Goal: Information Seeking & Learning: Learn about a topic

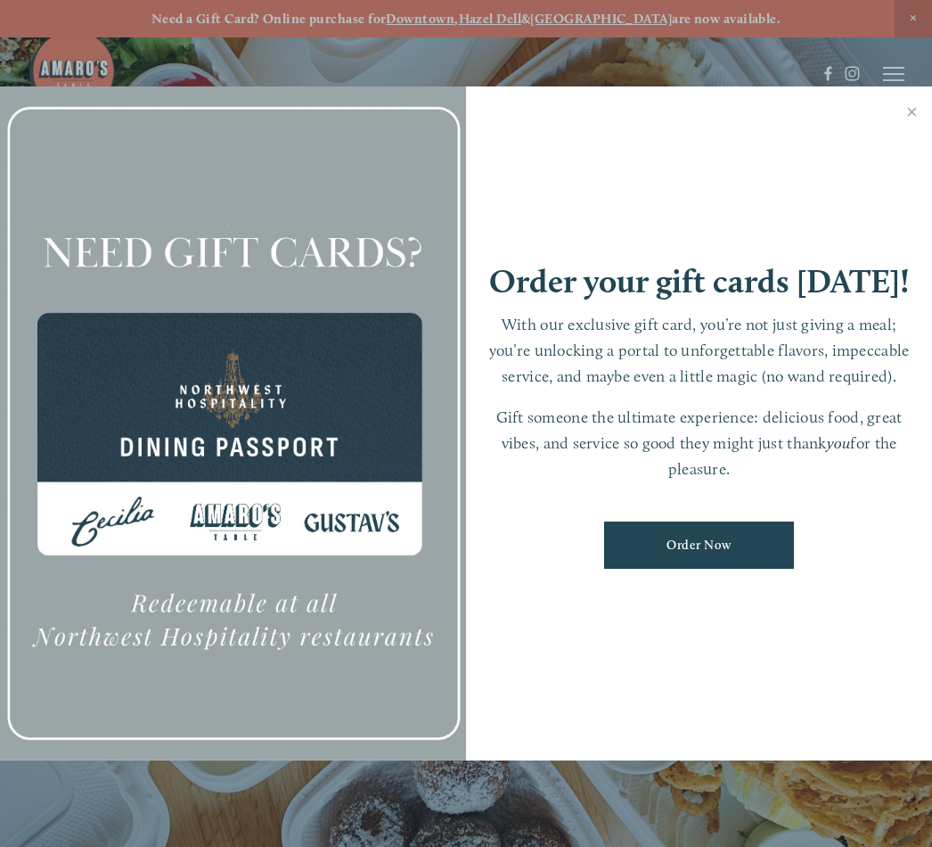
click at [892, 68] on div at bounding box center [466, 423] width 932 height 847
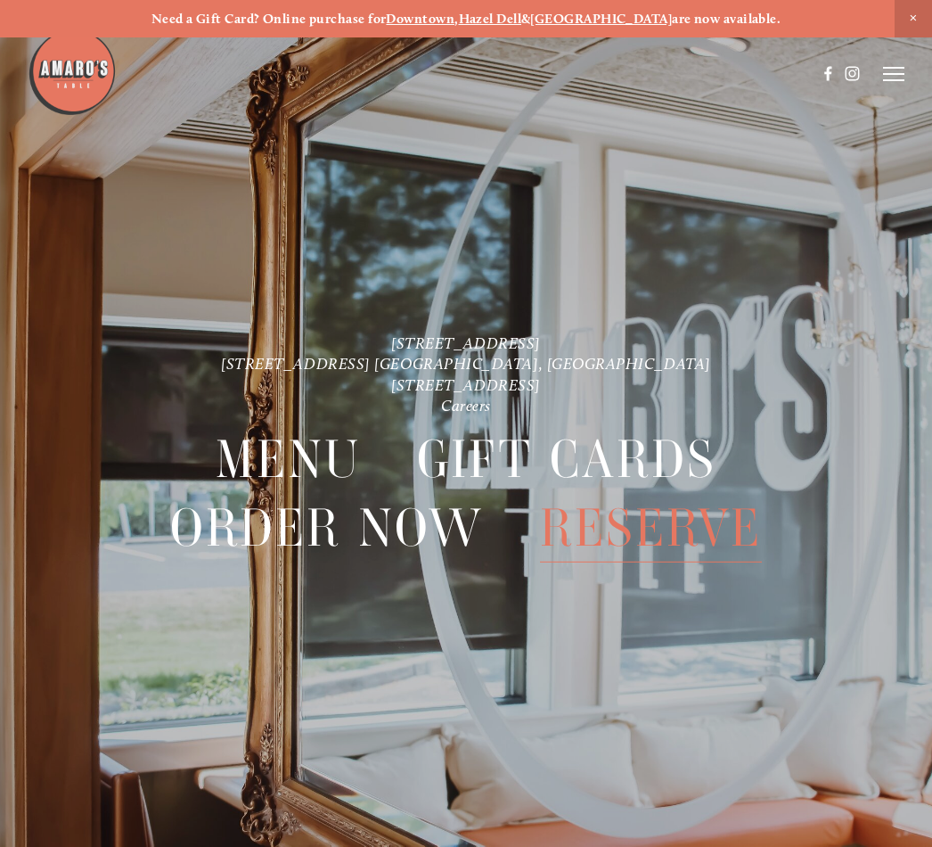
click at [319, 441] on span "Menu" at bounding box center [288, 459] width 145 height 69
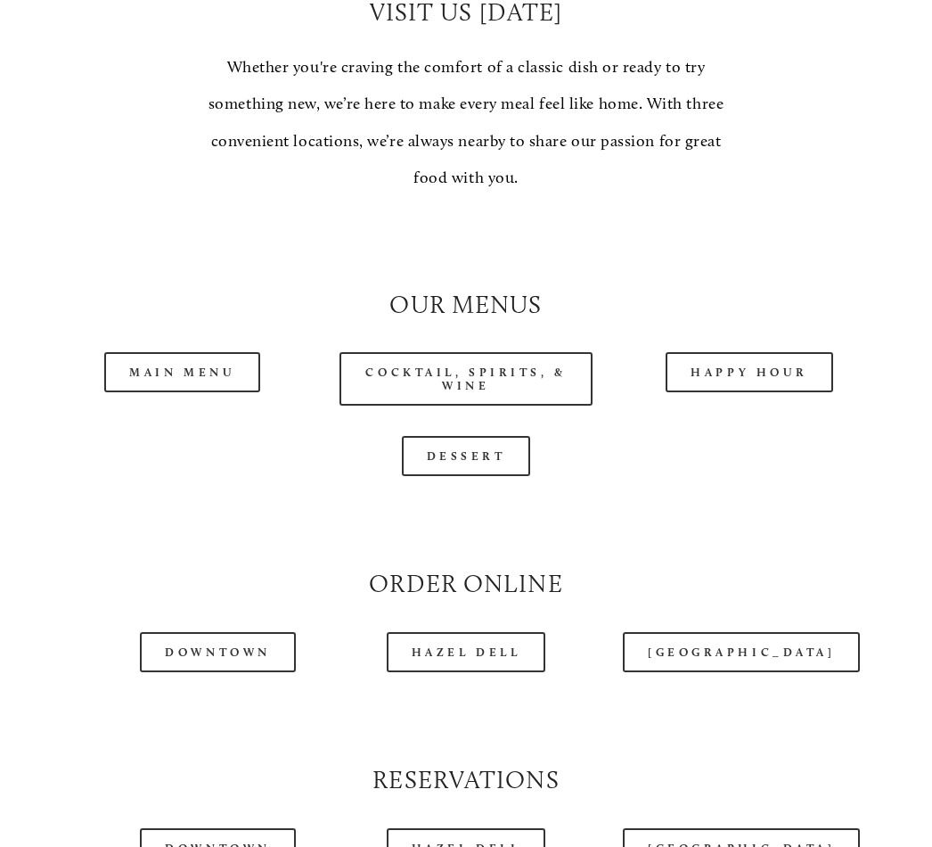
scroll to position [1339, 0]
click at [188, 352] on link "Main Menu" at bounding box center [182, 372] width 156 height 40
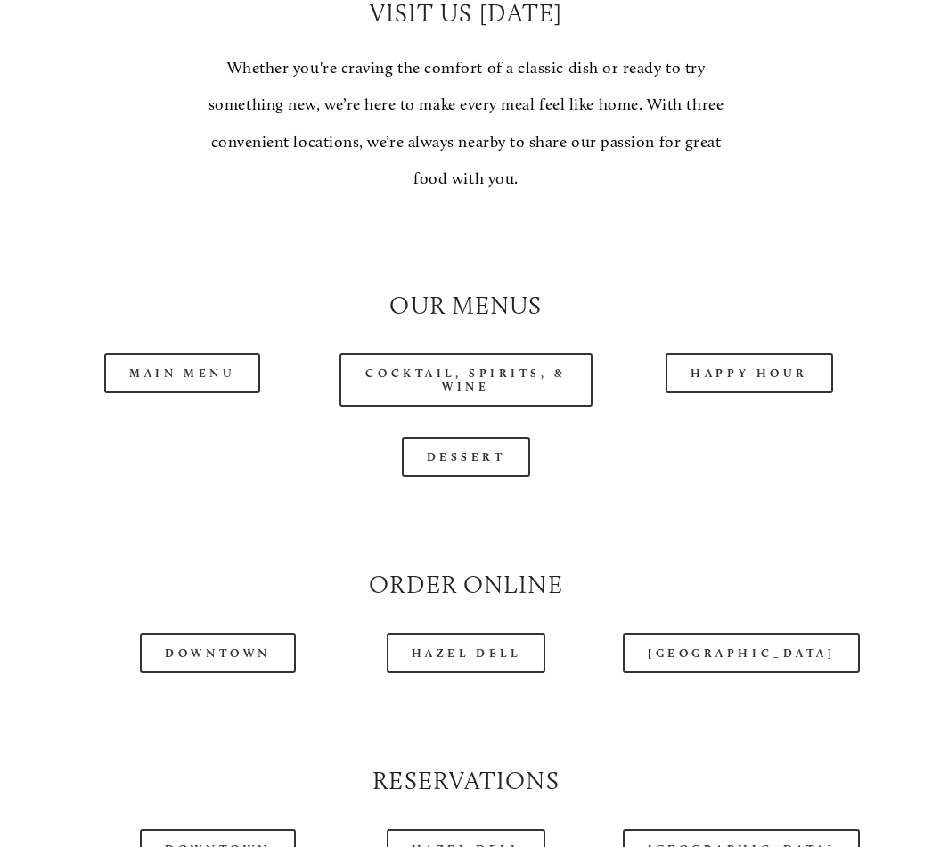
click at [762, 364] on link "Happy Hour" at bounding box center [750, 373] width 168 height 40
click at [220, 353] on link "Main Menu" at bounding box center [182, 373] width 156 height 40
click at [514, 363] on link "Cocktail, Spirits, & Wine" at bounding box center [466, 379] width 253 height 53
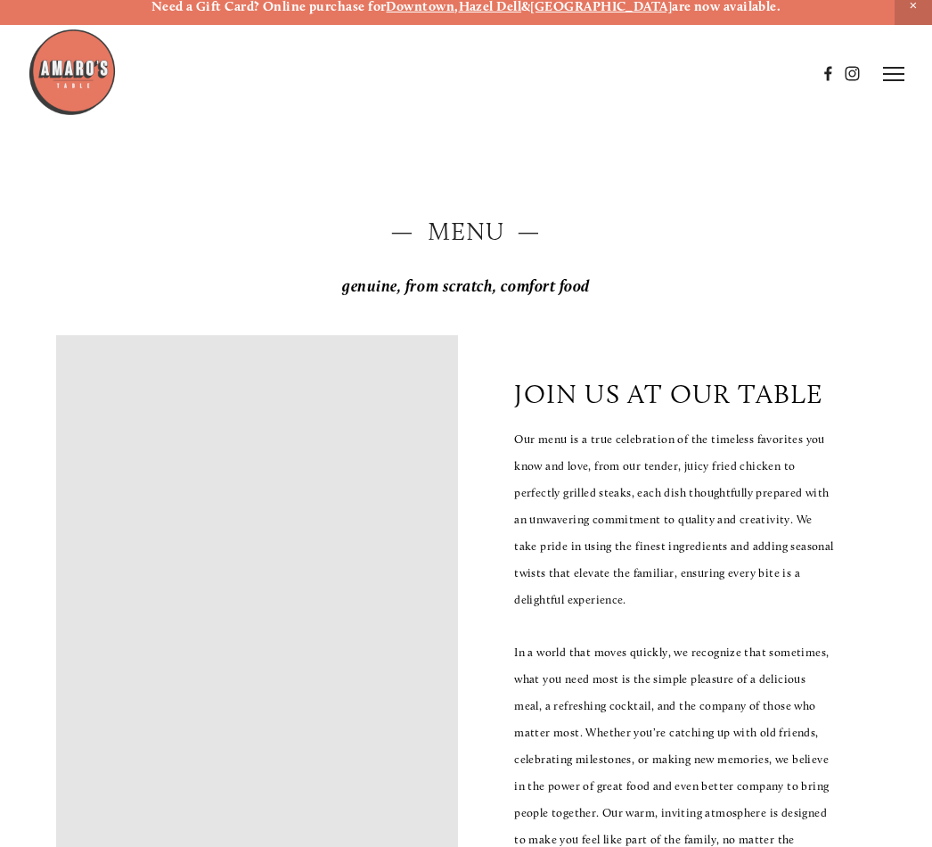
scroll to position [0, 0]
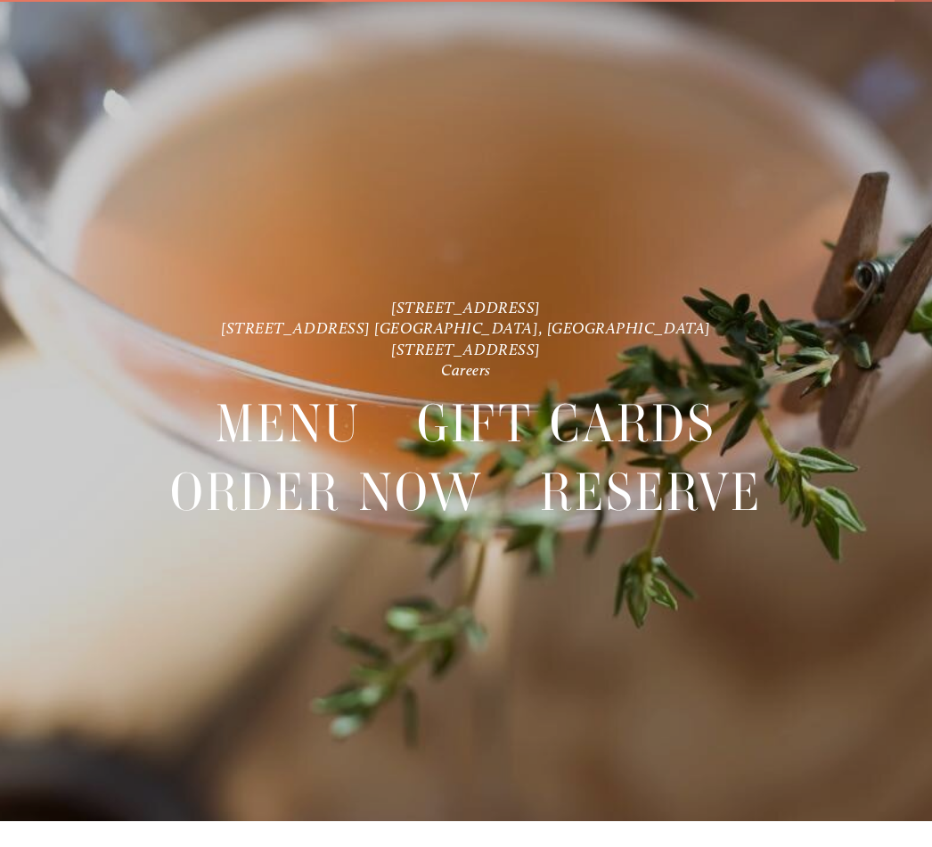
scroll to position [37, 0]
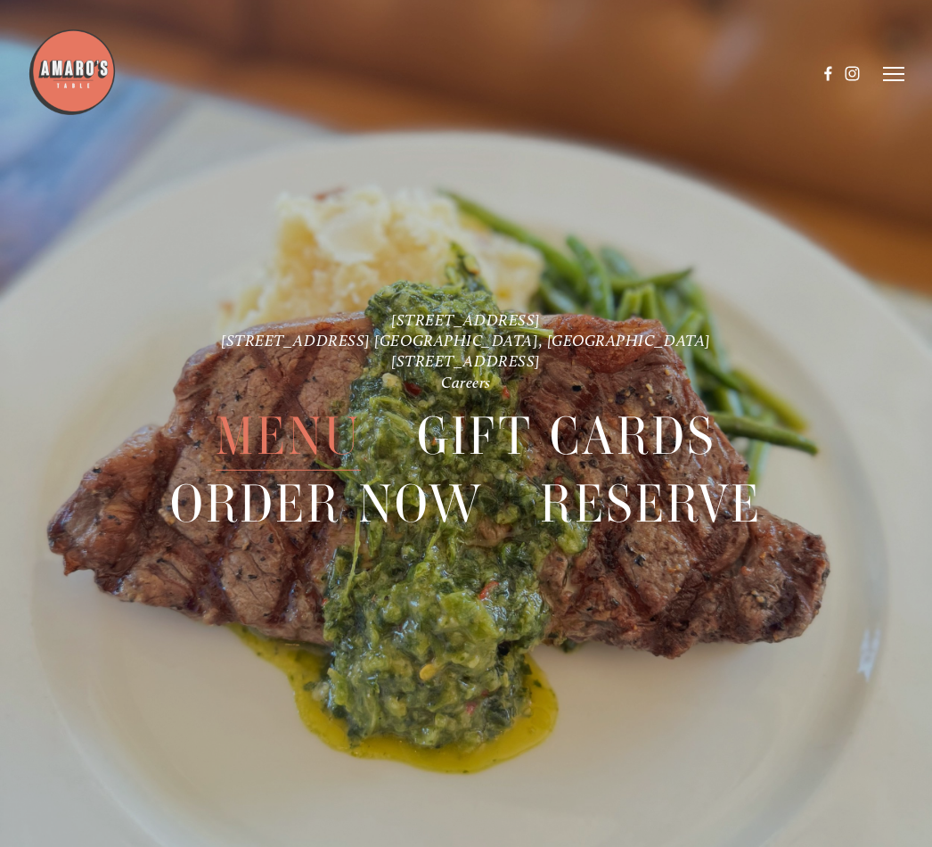
click at [299, 441] on span "Menu" at bounding box center [288, 435] width 145 height 69
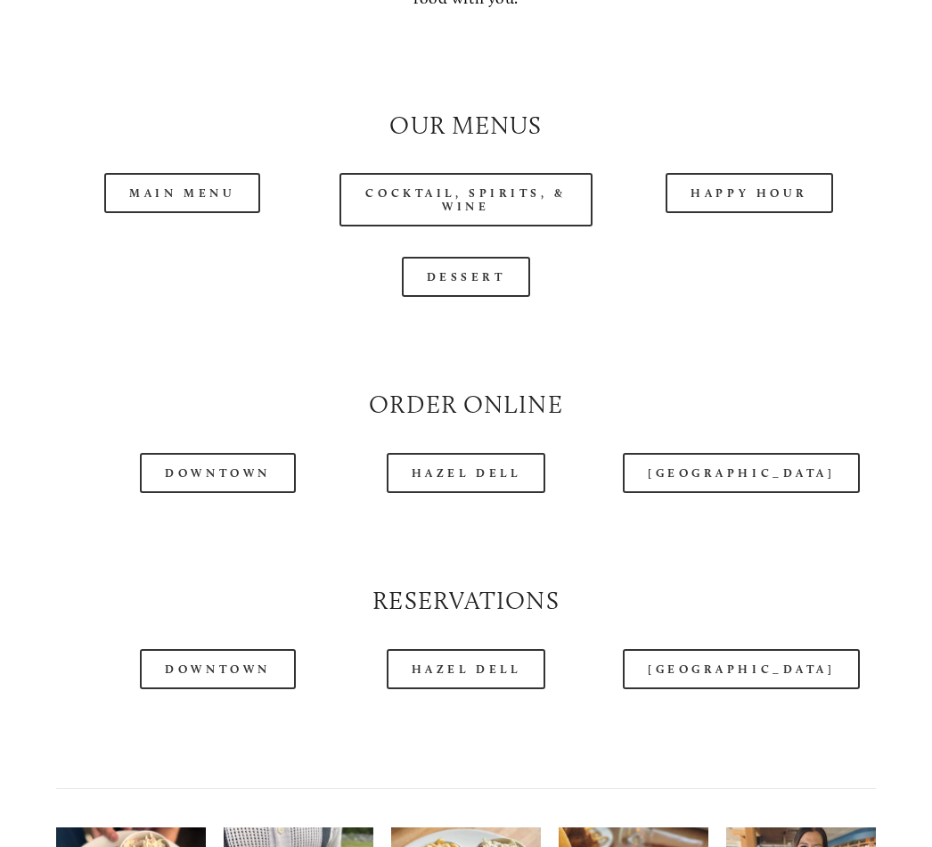
scroll to position [1519, 0]
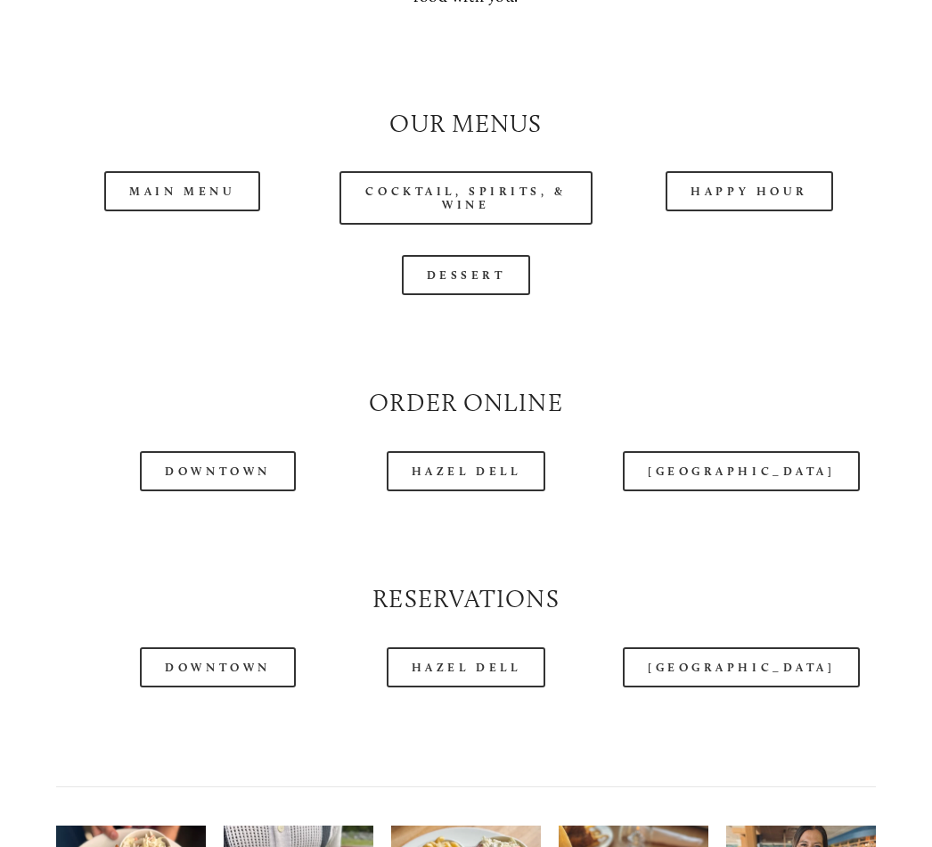
click at [748, 177] on link "Happy Hour" at bounding box center [750, 192] width 168 height 40
click at [499, 178] on link "Cocktail, Spirits, & Wine" at bounding box center [466, 198] width 253 height 53
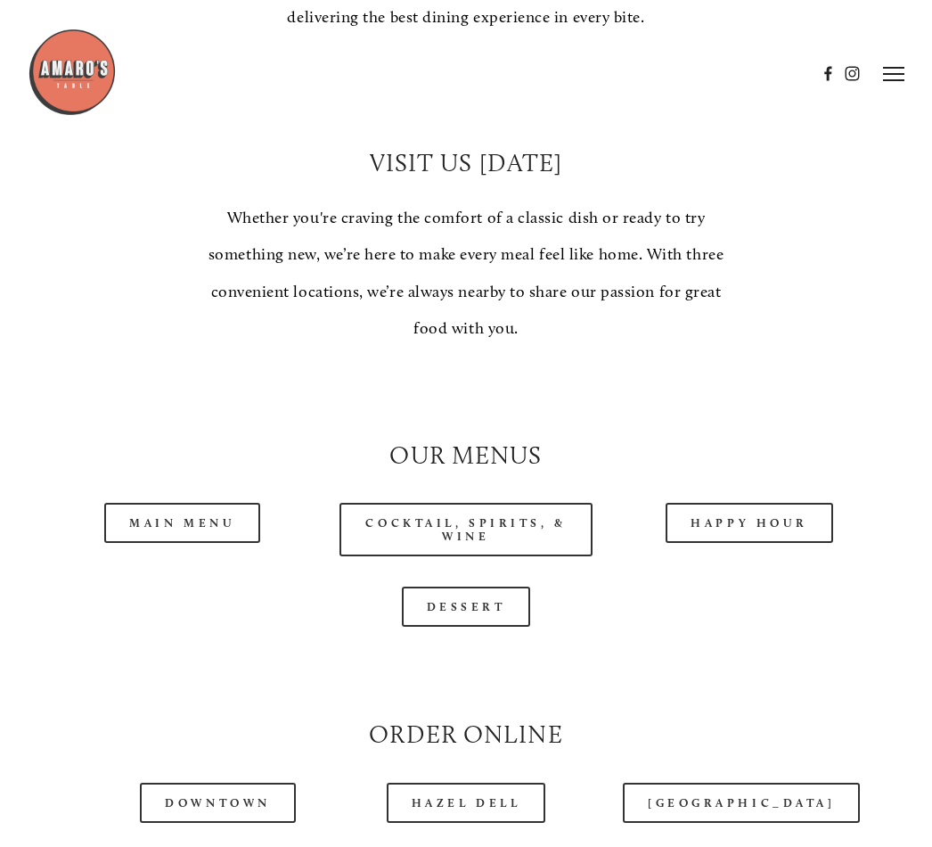
scroll to position [1169, 0]
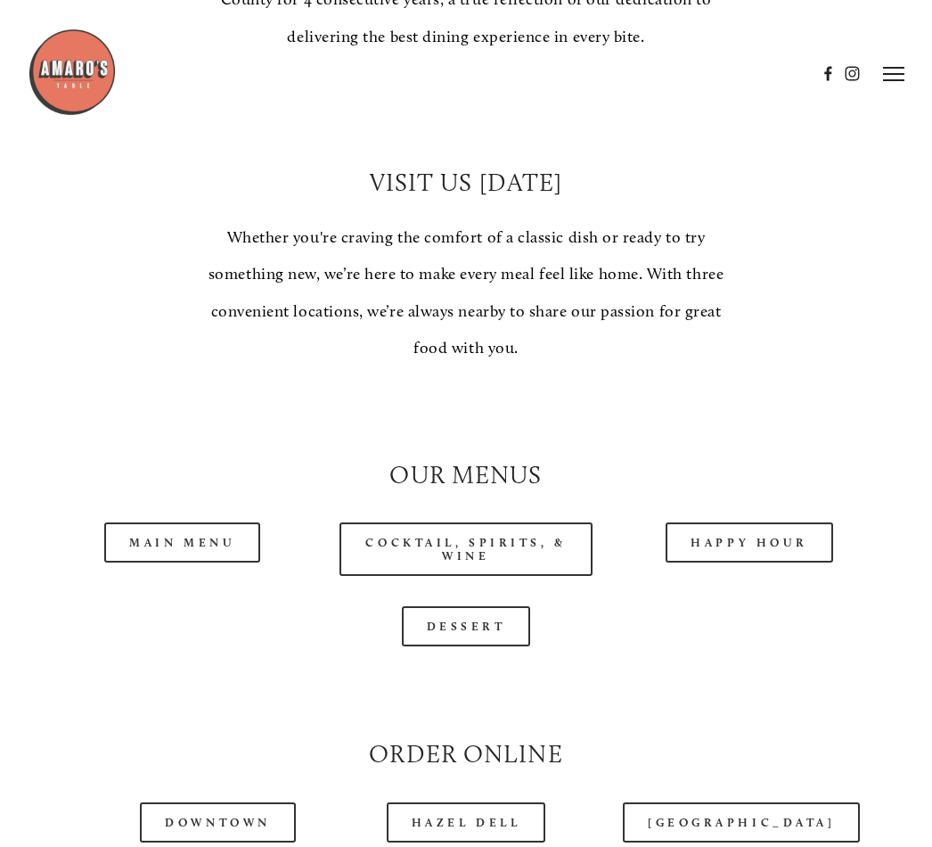
click at [478, 522] on link "Cocktail, Spirits, & Wine" at bounding box center [466, 548] width 253 height 53
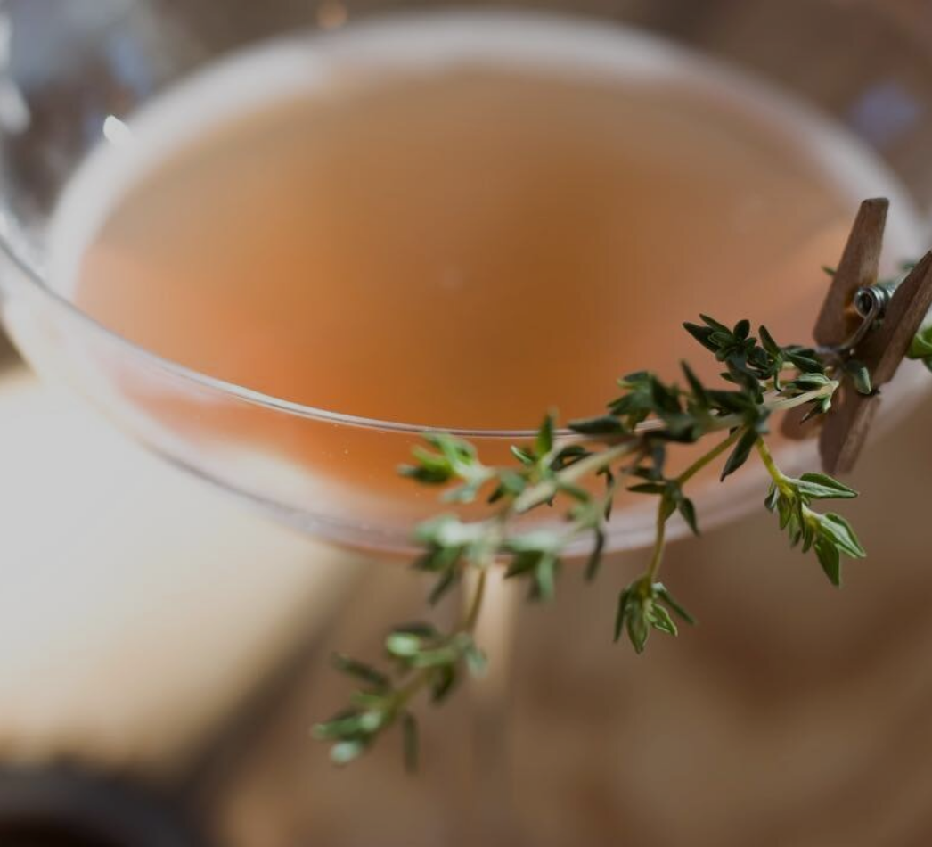
scroll to position [37, 0]
